Goal: Find specific page/section: Find specific page/section

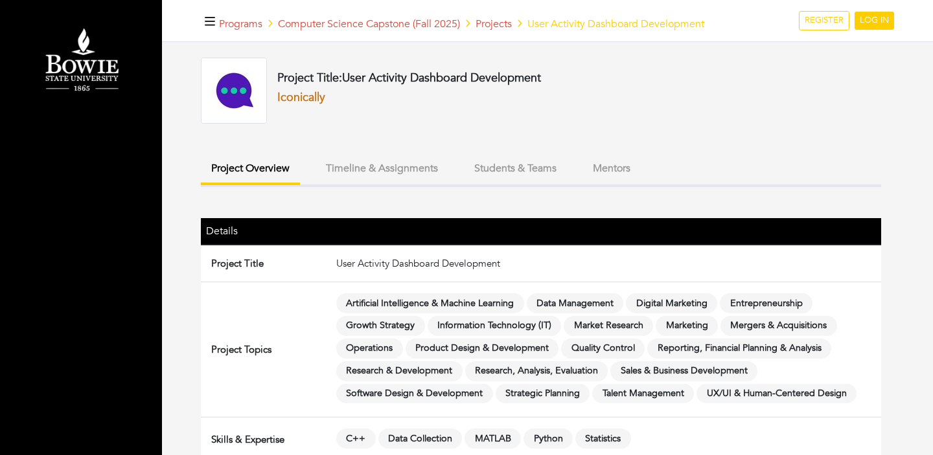
click at [301, 97] on link "Iconically" at bounding box center [301, 97] width 48 height 16
click at [304, 102] on link "Iconically" at bounding box center [301, 97] width 48 height 16
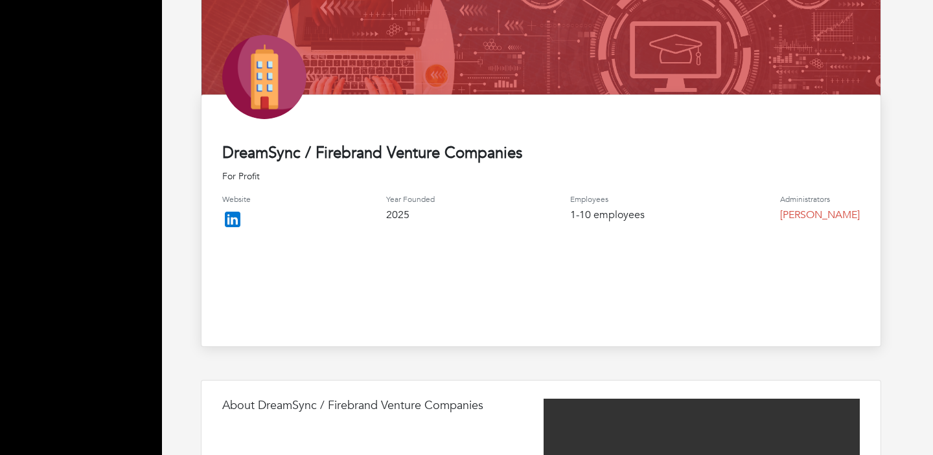
scroll to position [178, 0]
click at [231, 215] on img at bounding box center [232, 219] width 21 height 21
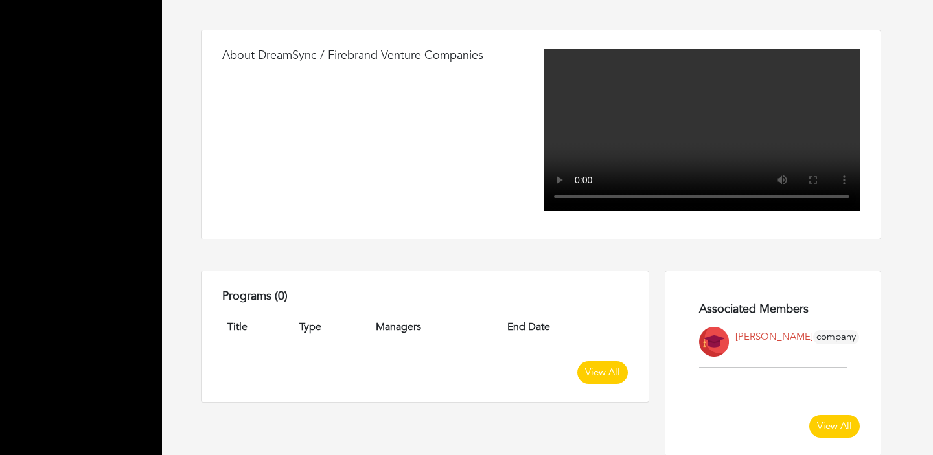
scroll to position [0, 0]
